Goal: Book appointment/travel/reservation

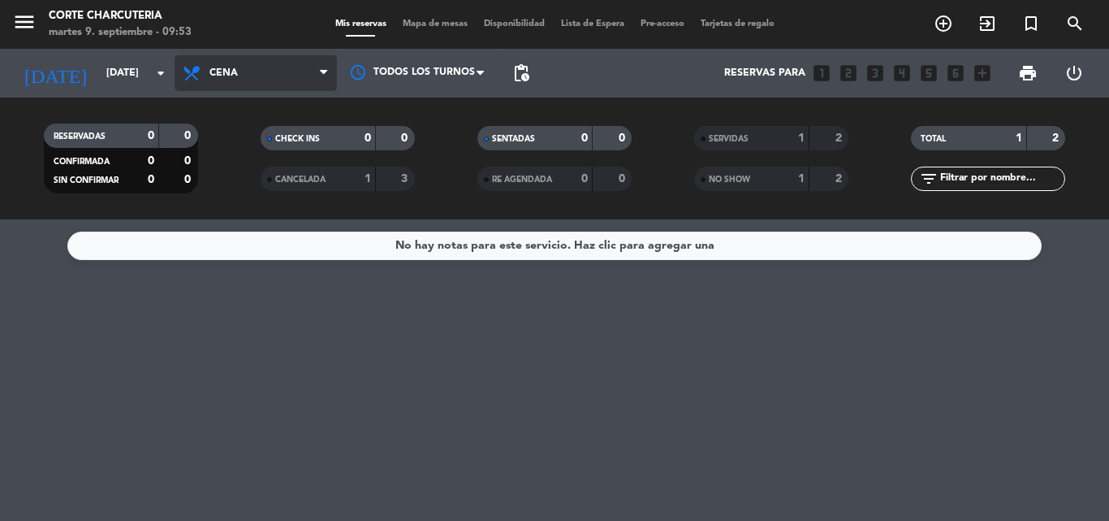
click at [211, 74] on span "Cena" at bounding box center [224, 72] width 28 height 11
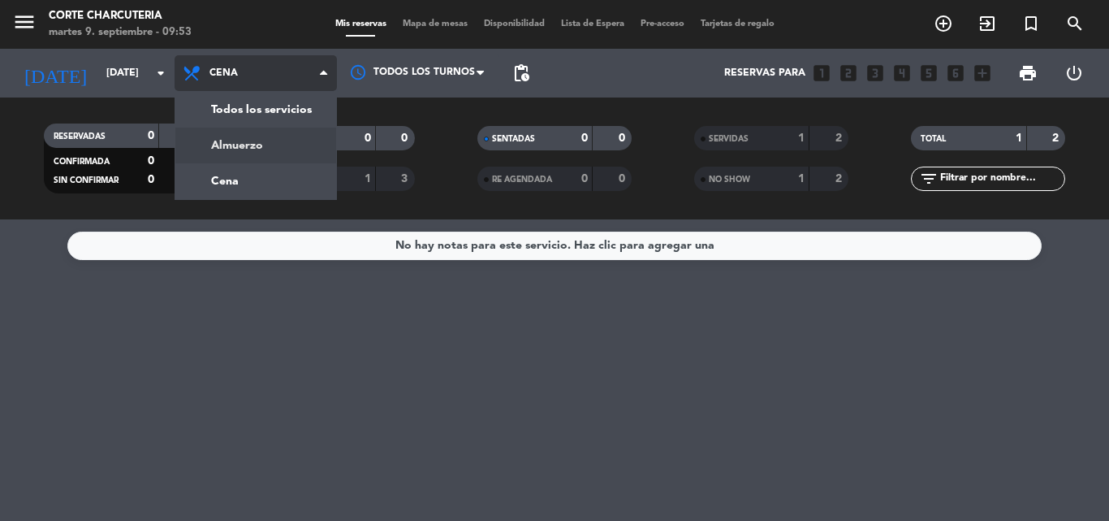
click at [215, 141] on div "menu Corte Charcuteria [DATE] 9. septiembre - 09:53 Mis reservas Mapa de mesas …" at bounding box center [554, 109] width 1109 height 219
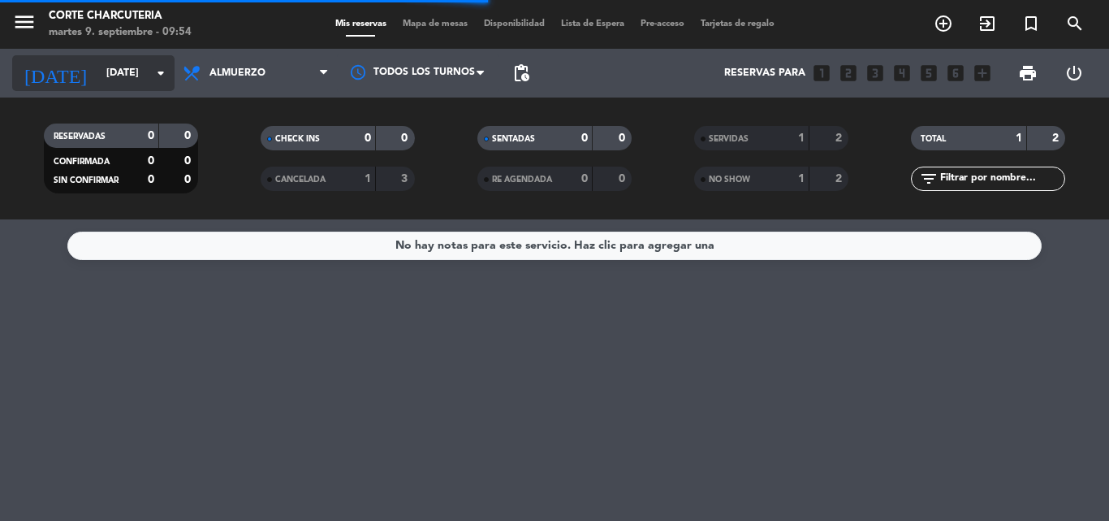
click at [173, 71] on input "[DATE]" at bounding box center [166, 73] width 137 height 28
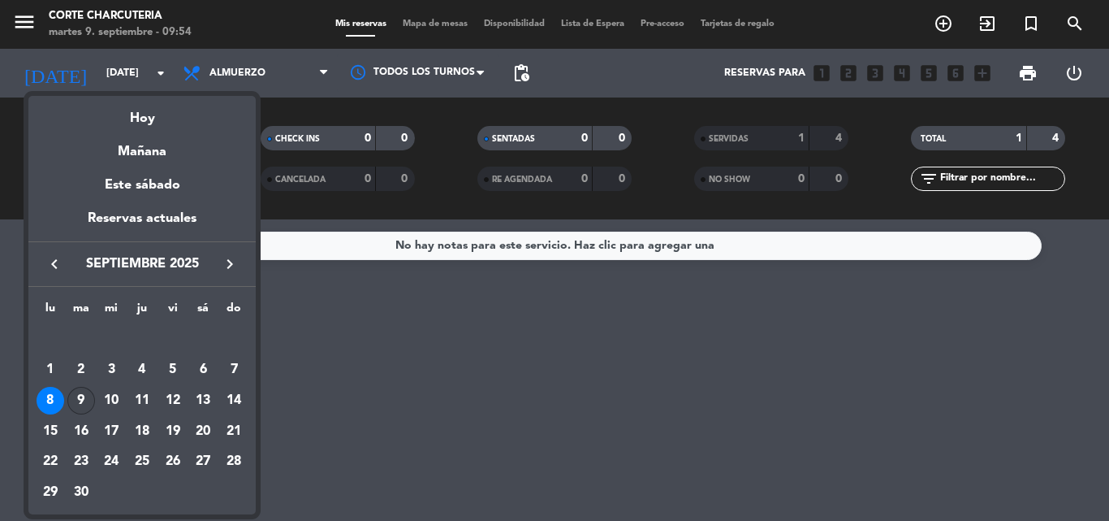
click at [82, 405] on div "9" at bounding box center [81, 401] width 28 height 28
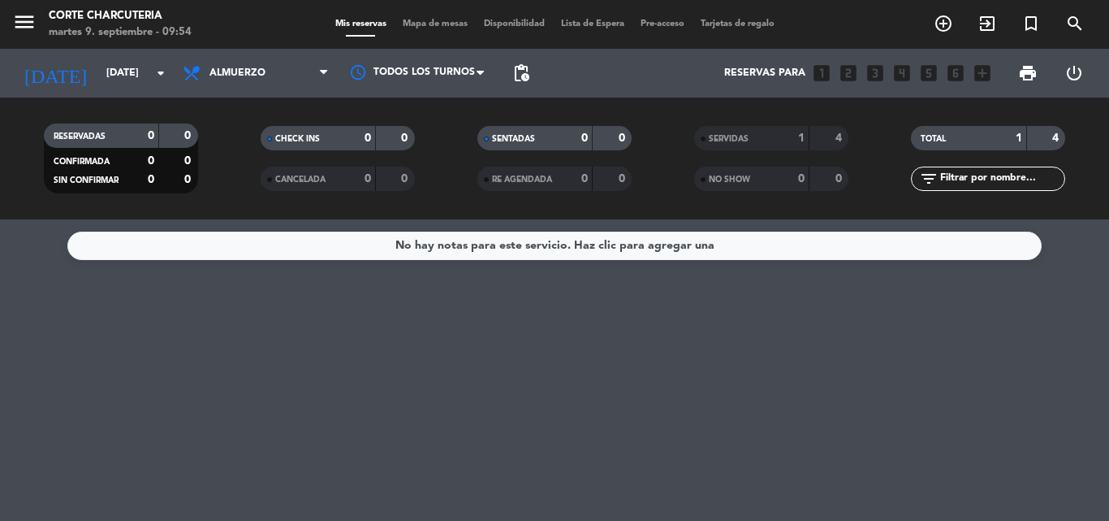
type input "[DATE]"
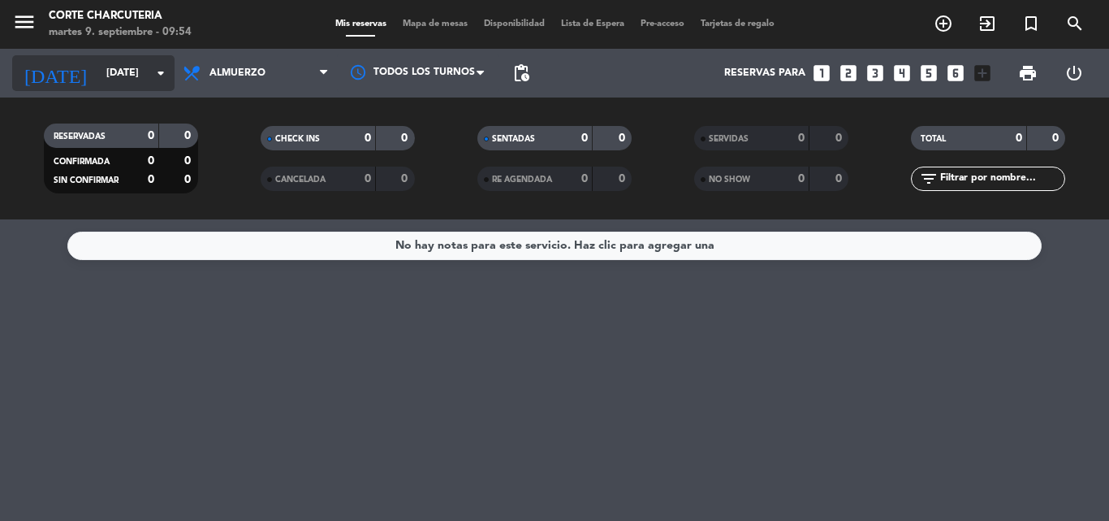
click at [171, 68] on input "[DATE]" at bounding box center [166, 73] width 137 height 28
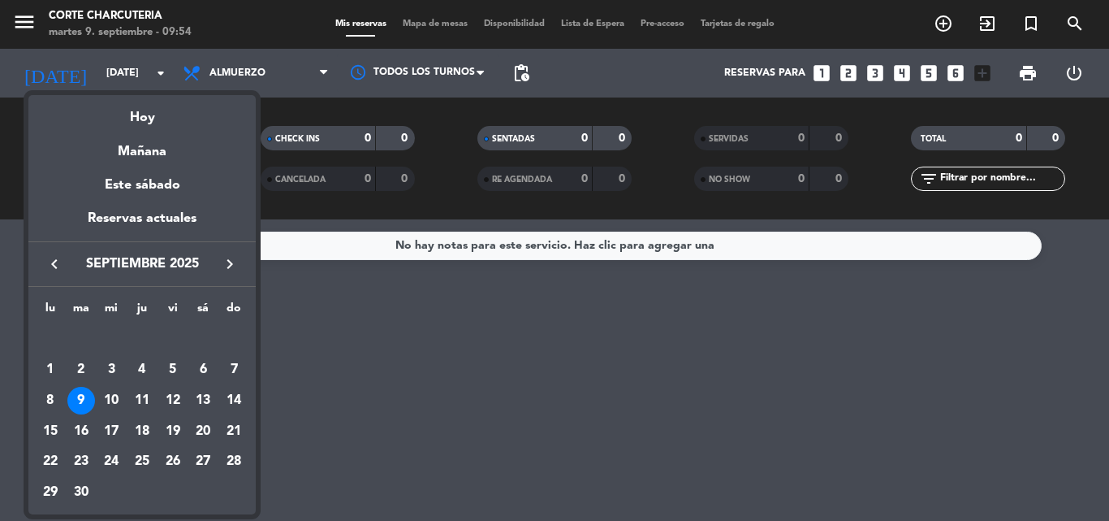
click at [328, 132] on div at bounding box center [554, 260] width 1109 height 521
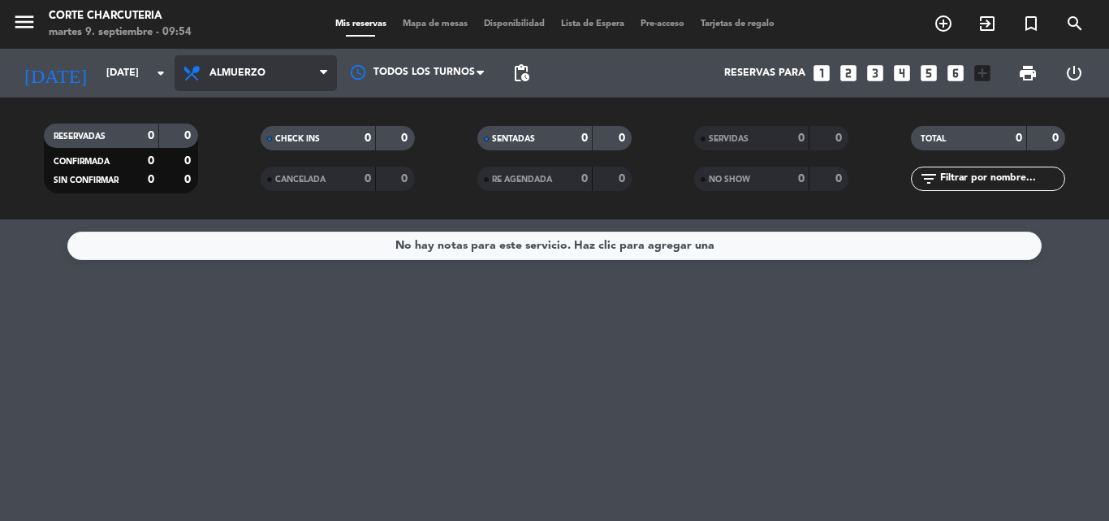
click at [326, 72] on icon at bounding box center [323, 73] width 7 height 13
click at [276, 175] on div "menu Corte Charcuteria [DATE] 9. septiembre - 09:54 Mis reservas Mapa de mesas …" at bounding box center [554, 109] width 1109 height 219
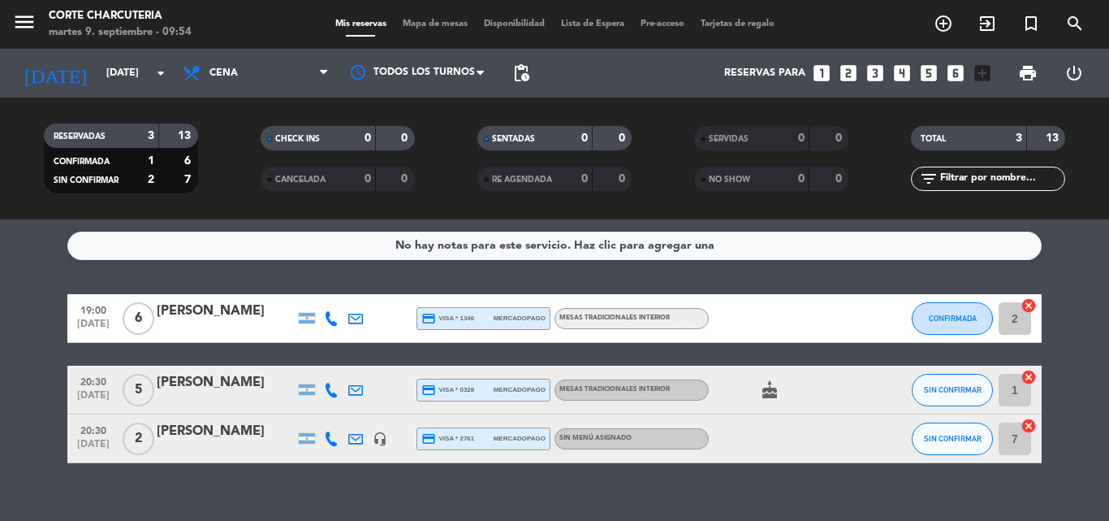
click at [286, 75] on span "Cena" at bounding box center [256, 73] width 162 height 36
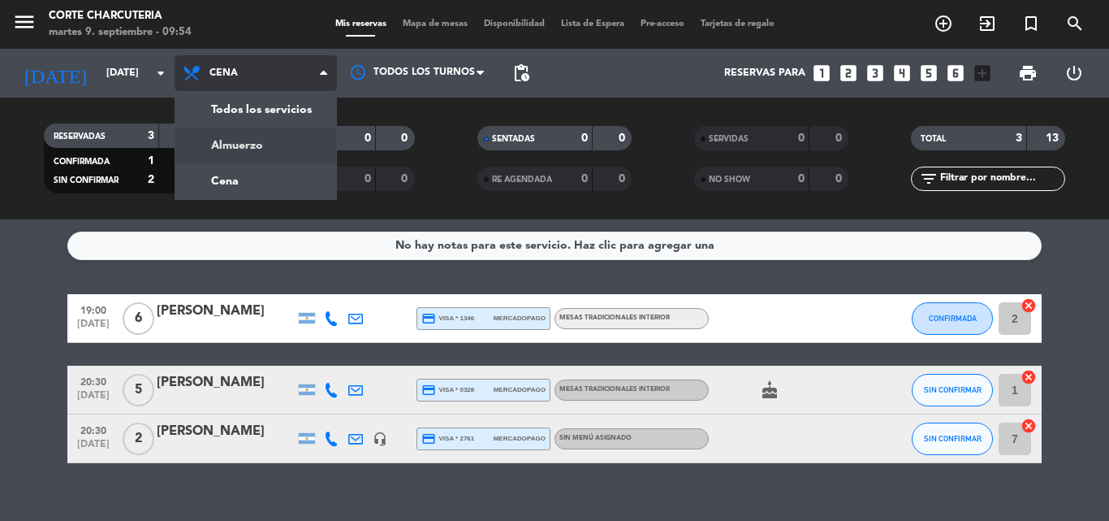
click at [253, 145] on div "menu Corte Charcuteria [DATE] 9. septiembre - 09:54 Mis reservas Mapa de mesas …" at bounding box center [554, 109] width 1109 height 219
